Goal: Task Accomplishment & Management: Complete application form

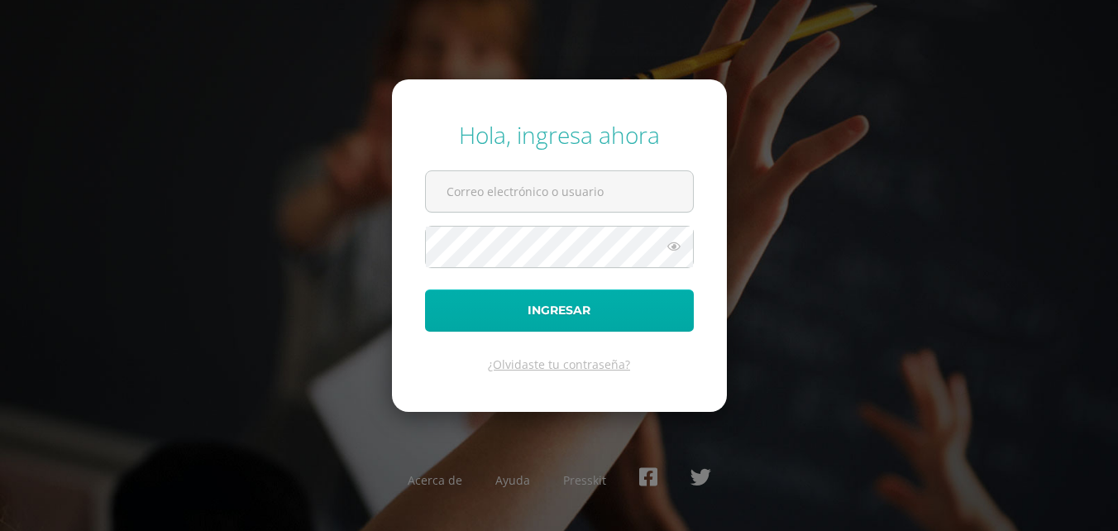
type input "[EMAIL_ADDRESS][DOMAIN_NAME]"
click at [586, 321] on button "Ingresar" at bounding box center [559, 310] width 269 height 42
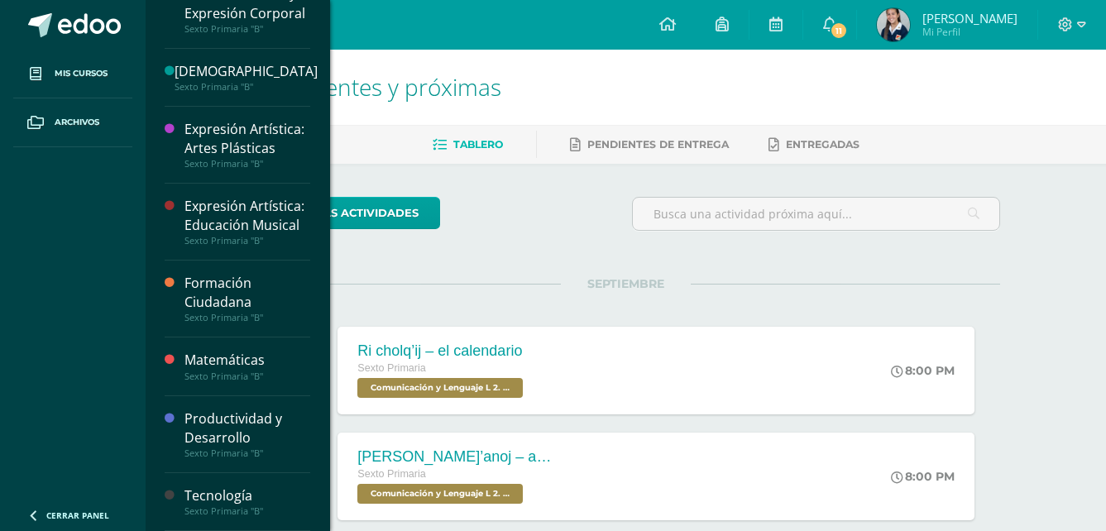
scroll to position [567, 0]
click at [273, 506] on div "Sexto Primaria "B"" at bounding box center [247, 511] width 126 height 12
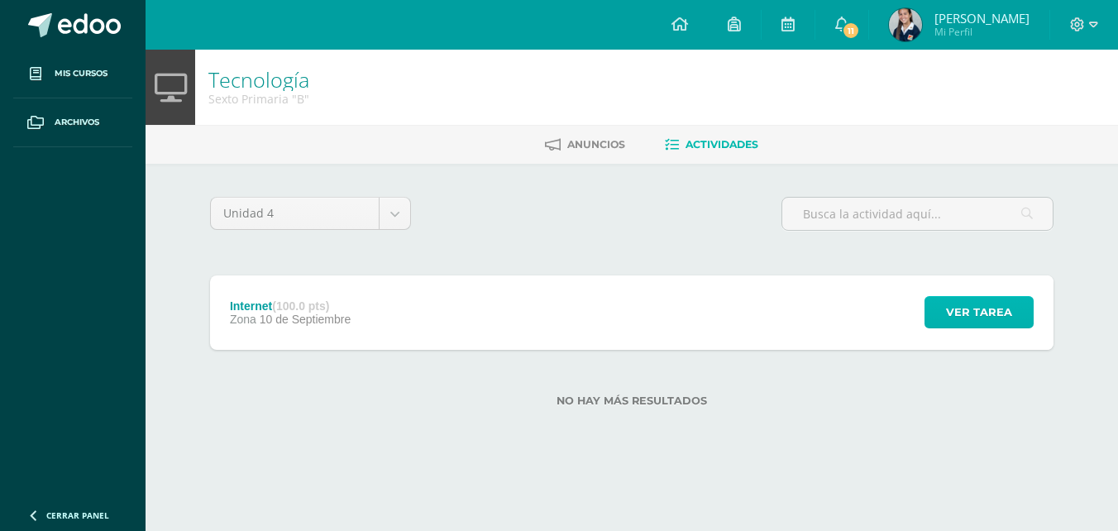
click at [977, 308] on span "Ver tarea" at bounding box center [979, 312] width 66 height 31
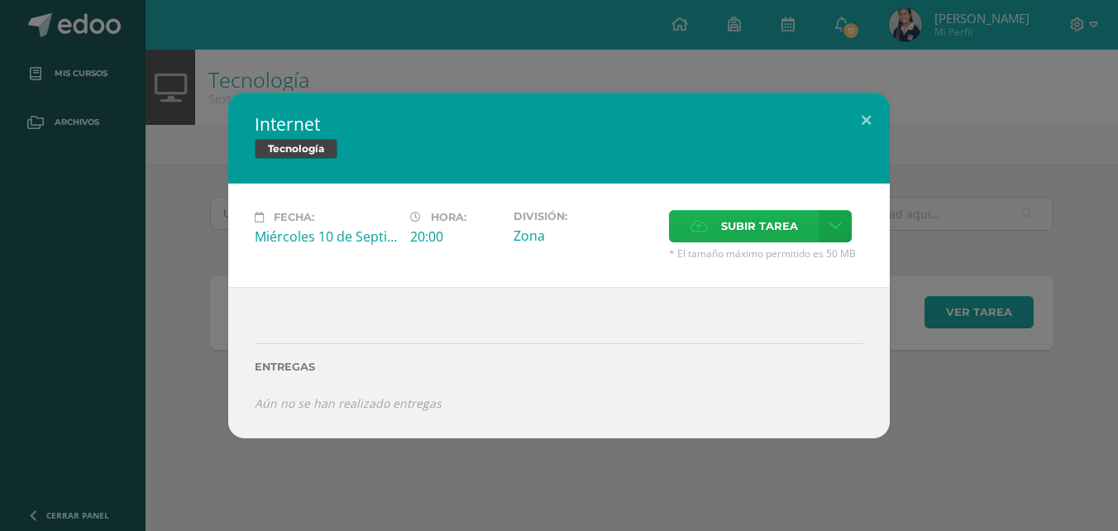
click at [738, 234] on span "Subir tarea" at bounding box center [759, 226] width 77 height 31
click at [0, 0] on input "Subir tarea" at bounding box center [0, 0] width 0 height 0
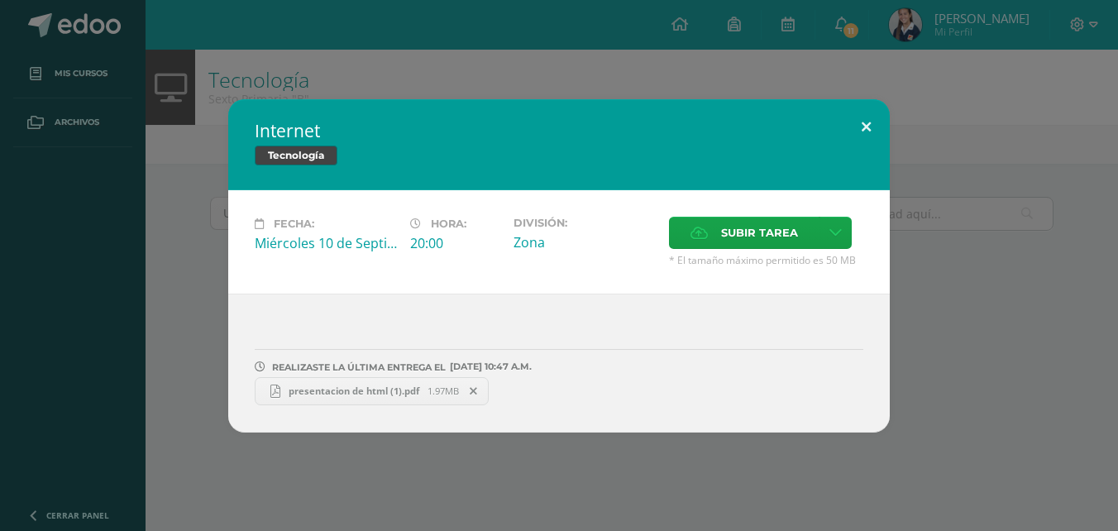
click at [862, 127] on button at bounding box center [866, 127] width 47 height 56
